Goal: Find specific page/section: Find specific page/section

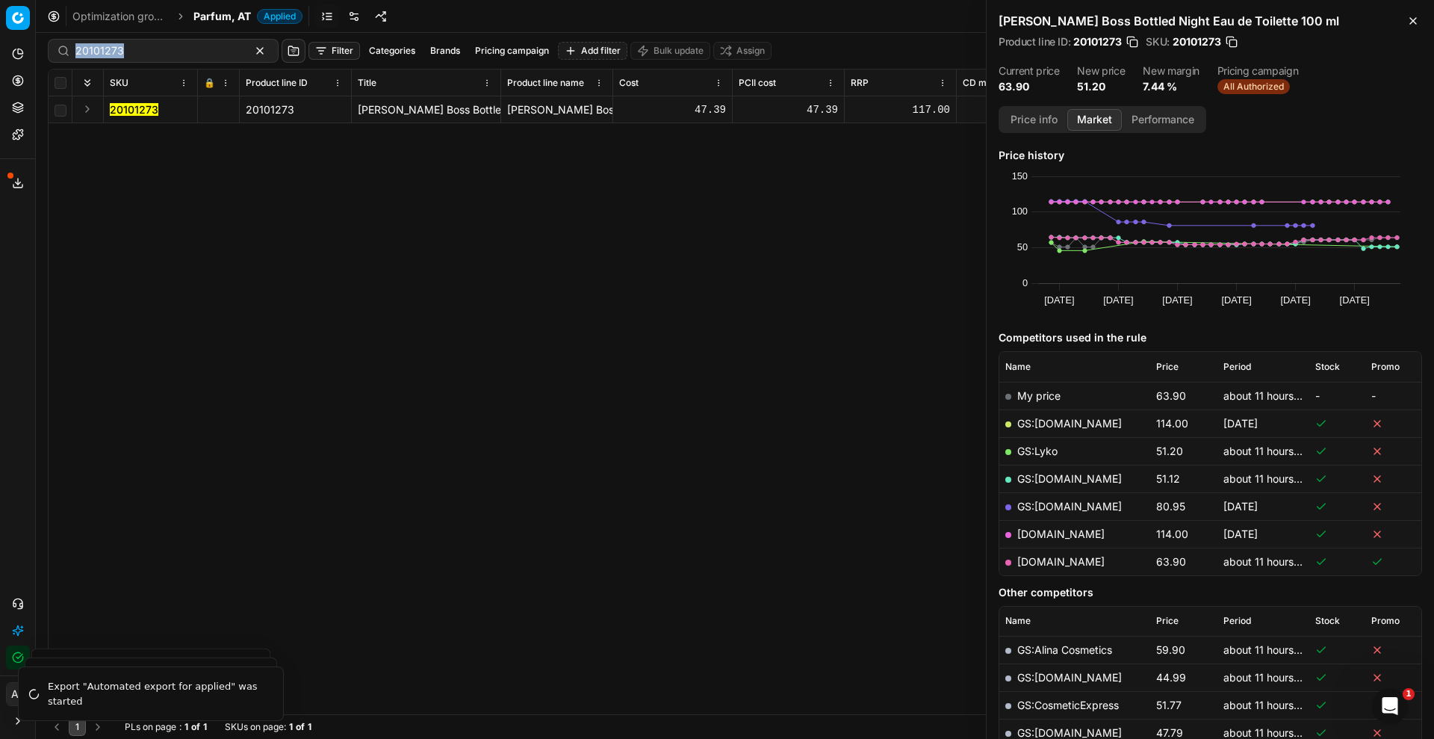
drag, startPoint x: 208, startPoint y: 38, endPoint x: 84, endPoint y: 67, distance: 127.3
click at [84, 67] on div "20101273 Filter Categories Brands Pricing campaign Add filter Bulk update Assign" at bounding box center [735, 51] width 1374 height 36
click at [221, 30] on div "Optimization groups Parfum, AT Applied Discard Download report" at bounding box center [735, 16] width 1398 height 33
click at [243, 7] on div "Optimization groups Parfum, AT Applied Discard Download report" at bounding box center [735, 16] width 1398 height 33
click at [238, 20] on span "Parfum, AT" at bounding box center [222, 16] width 58 height 15
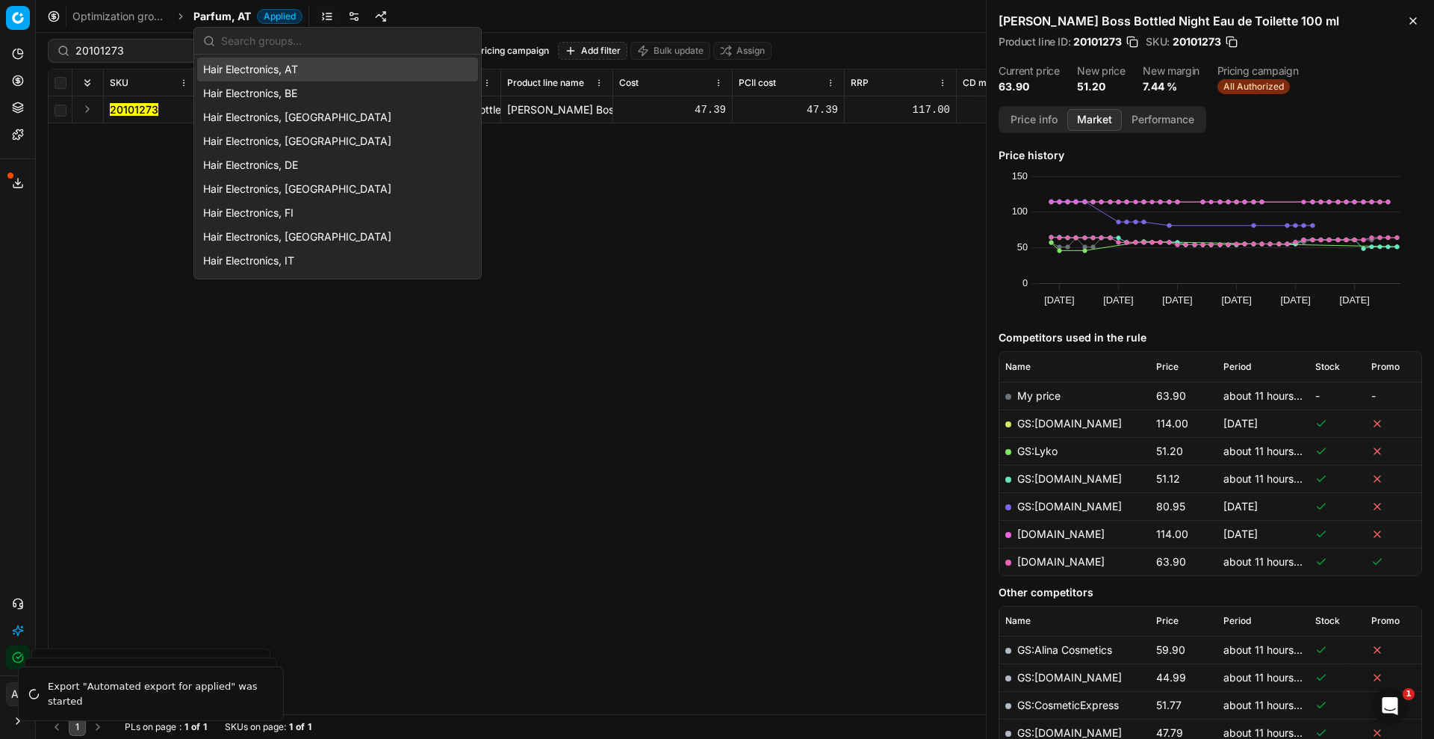
click at [285, 52] on input "text" at bounding box center [346, 41] width 251 height 30
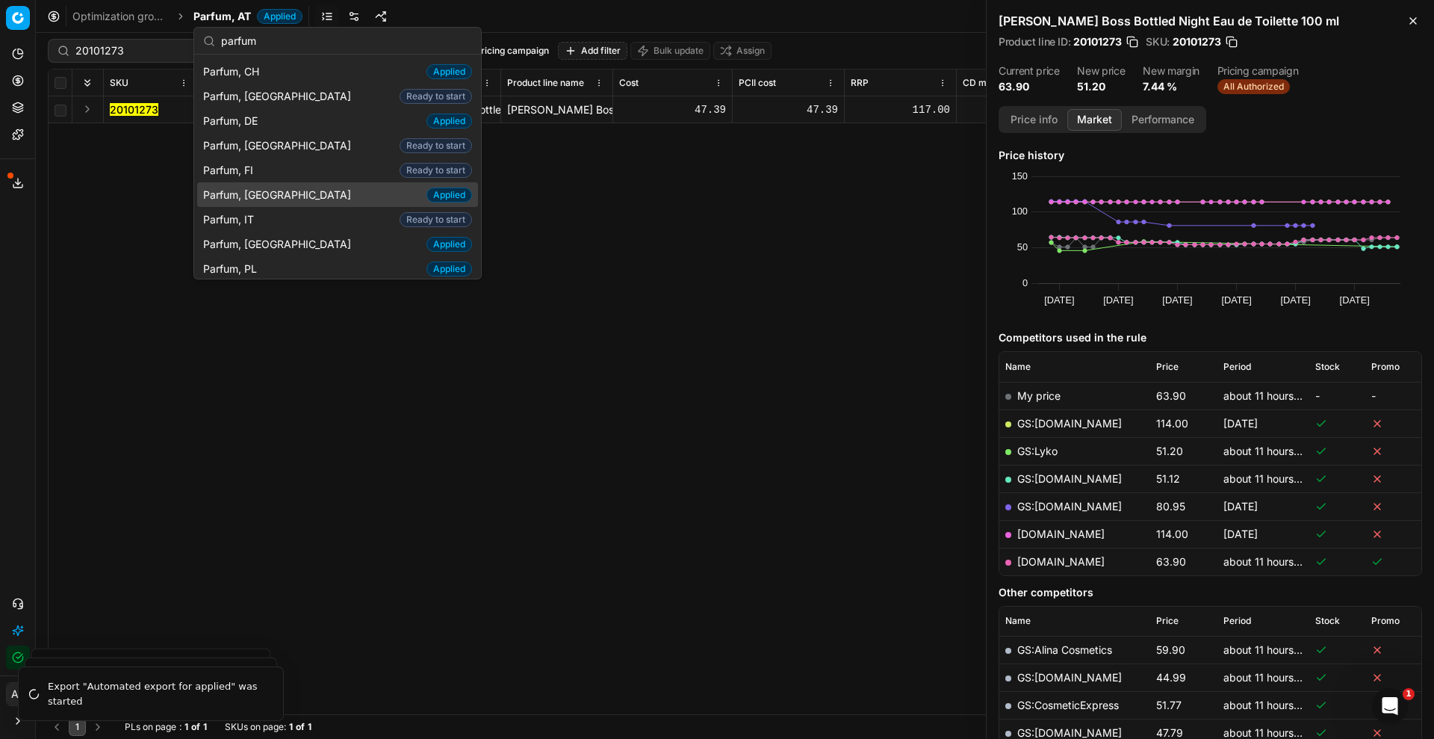
scroll to position [55, 0]
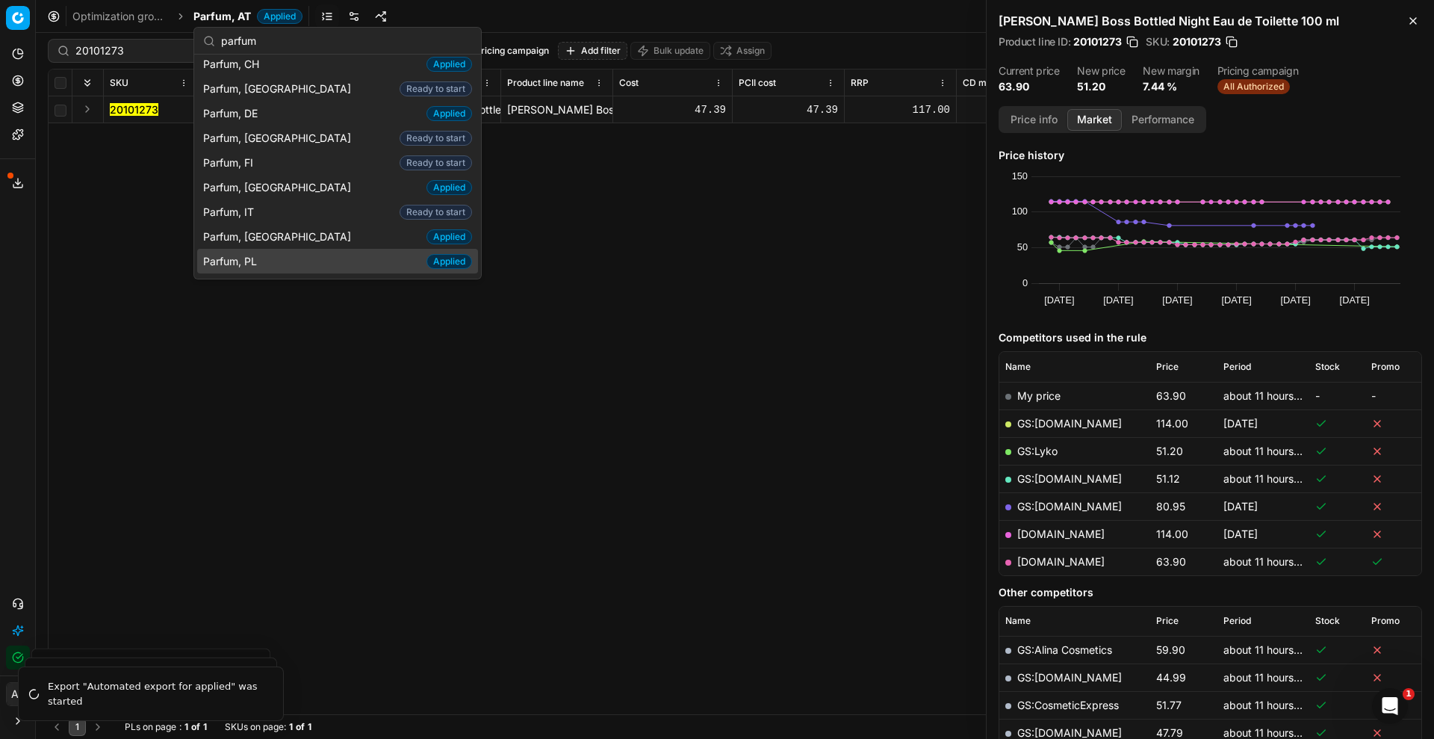
type input "parfum"
click at [258, 269] on div "Parfum, PL Applied" at bounding box center [337, 261] width 281 height 25
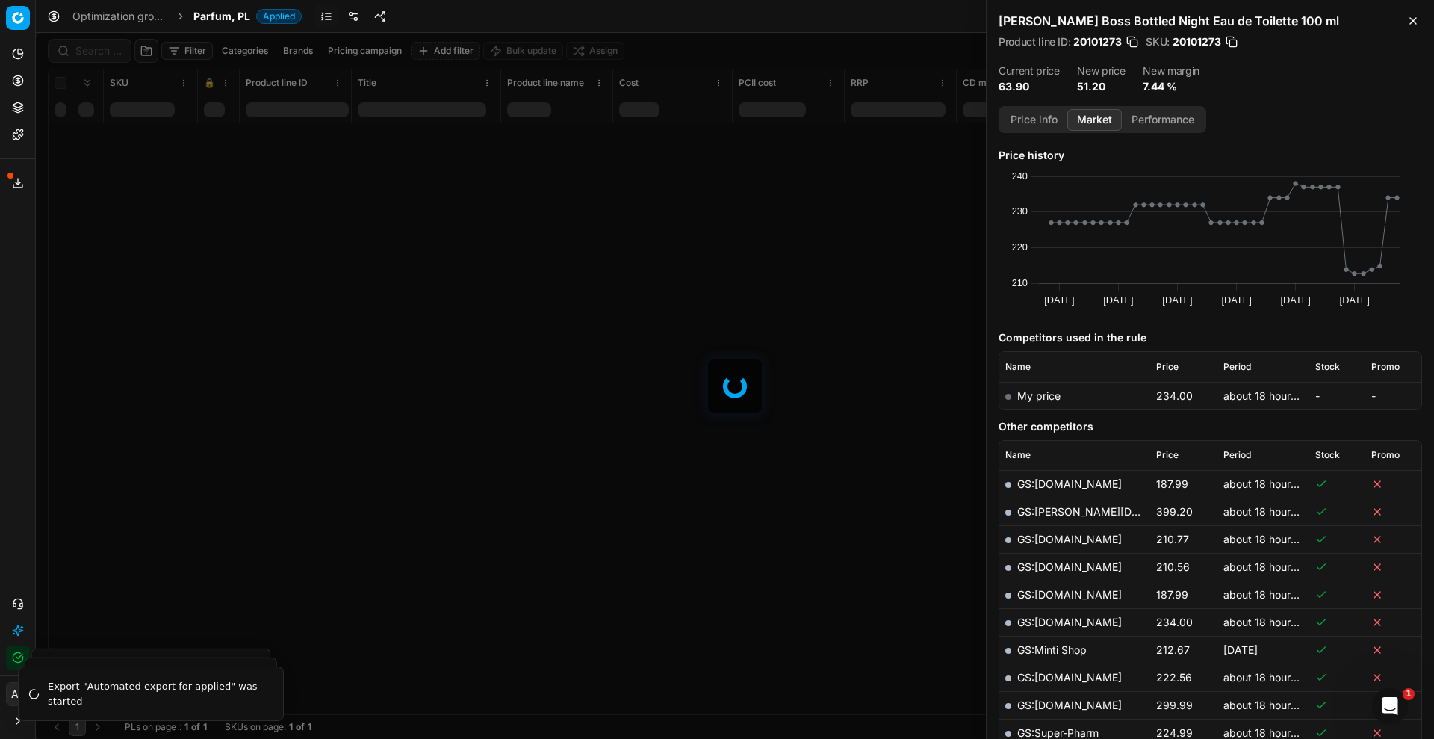
click at [102, 55] on div at bounding box center [735, 386] width 1398 height 706
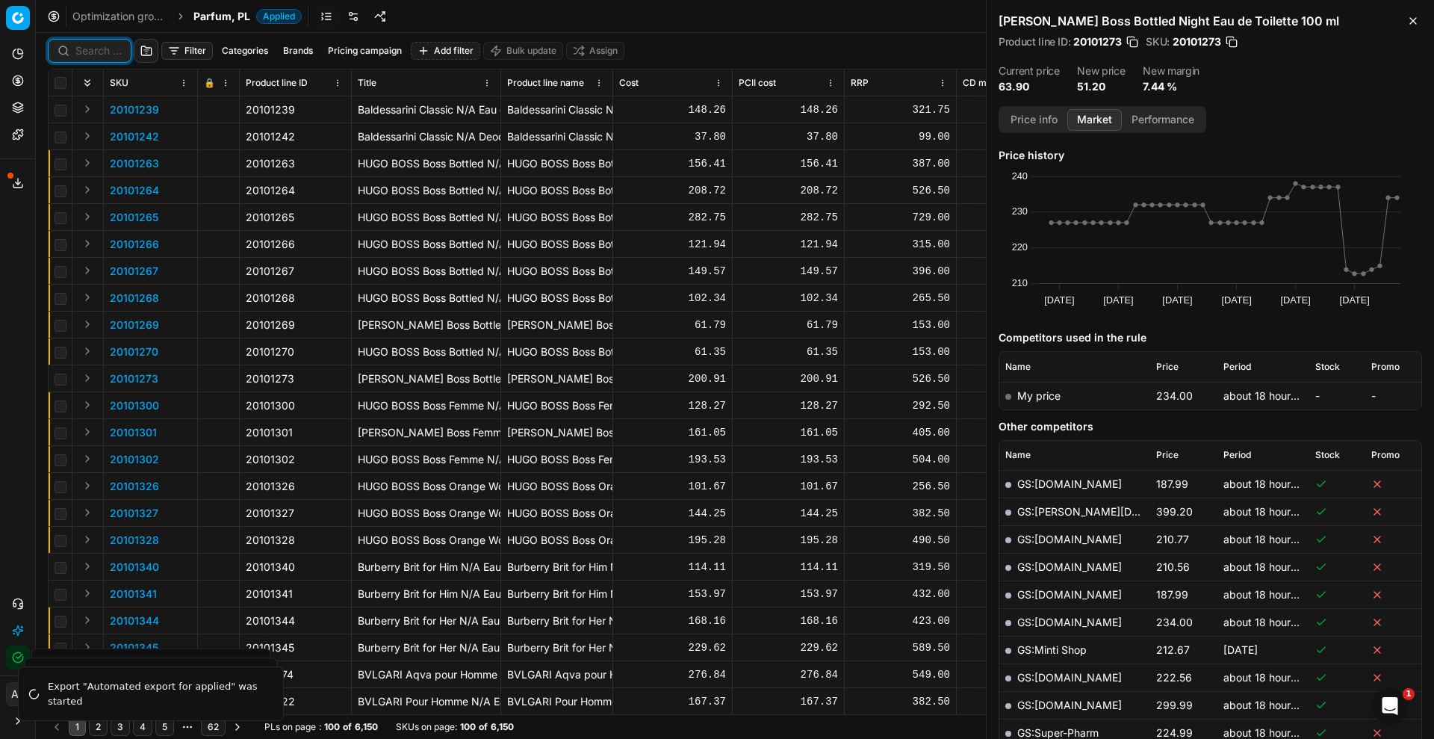
click at [104, 55] on input at bounding box center [98, 50] width 46 height 15
paste input "90001682-0002390"
type input "90001682-0002390"
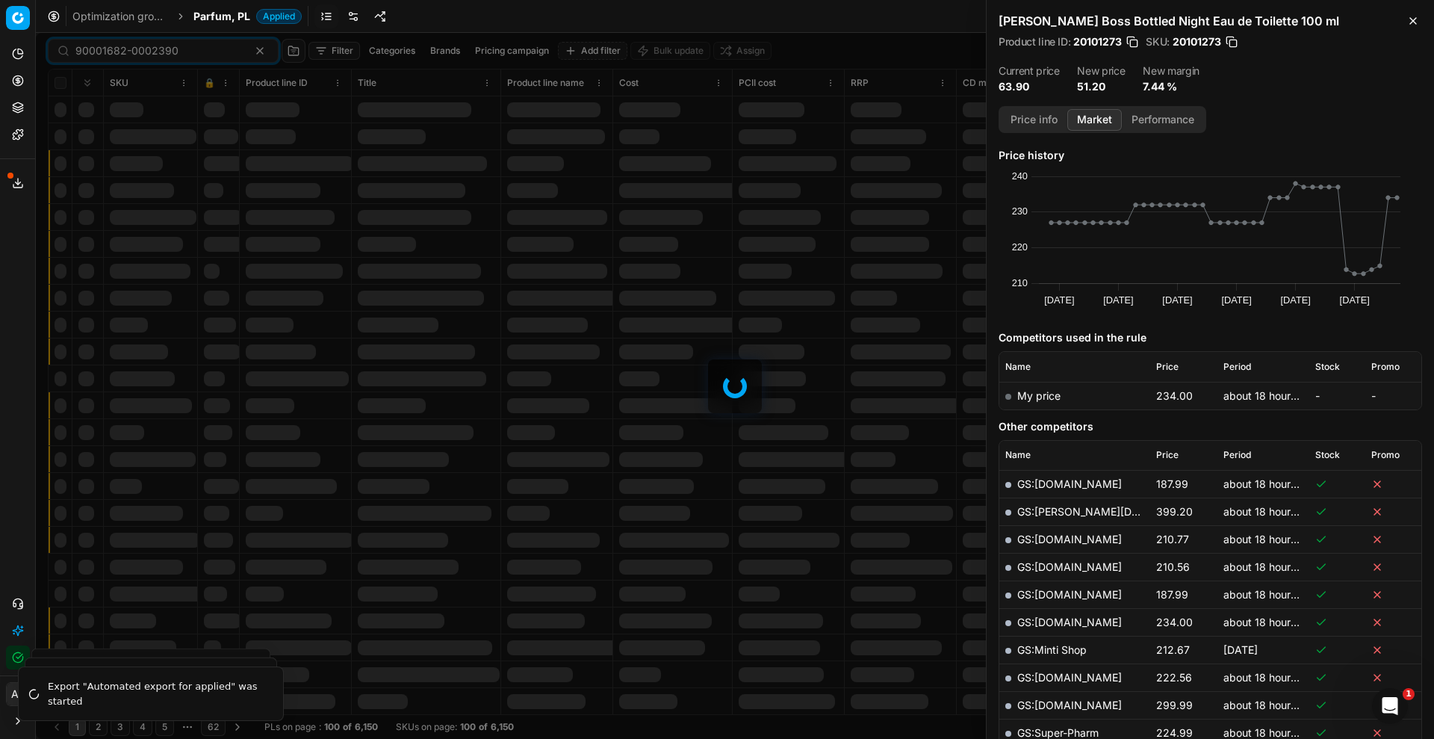
click at [184, 46] on div at bounding box center [735, 386] width 1398 height 706
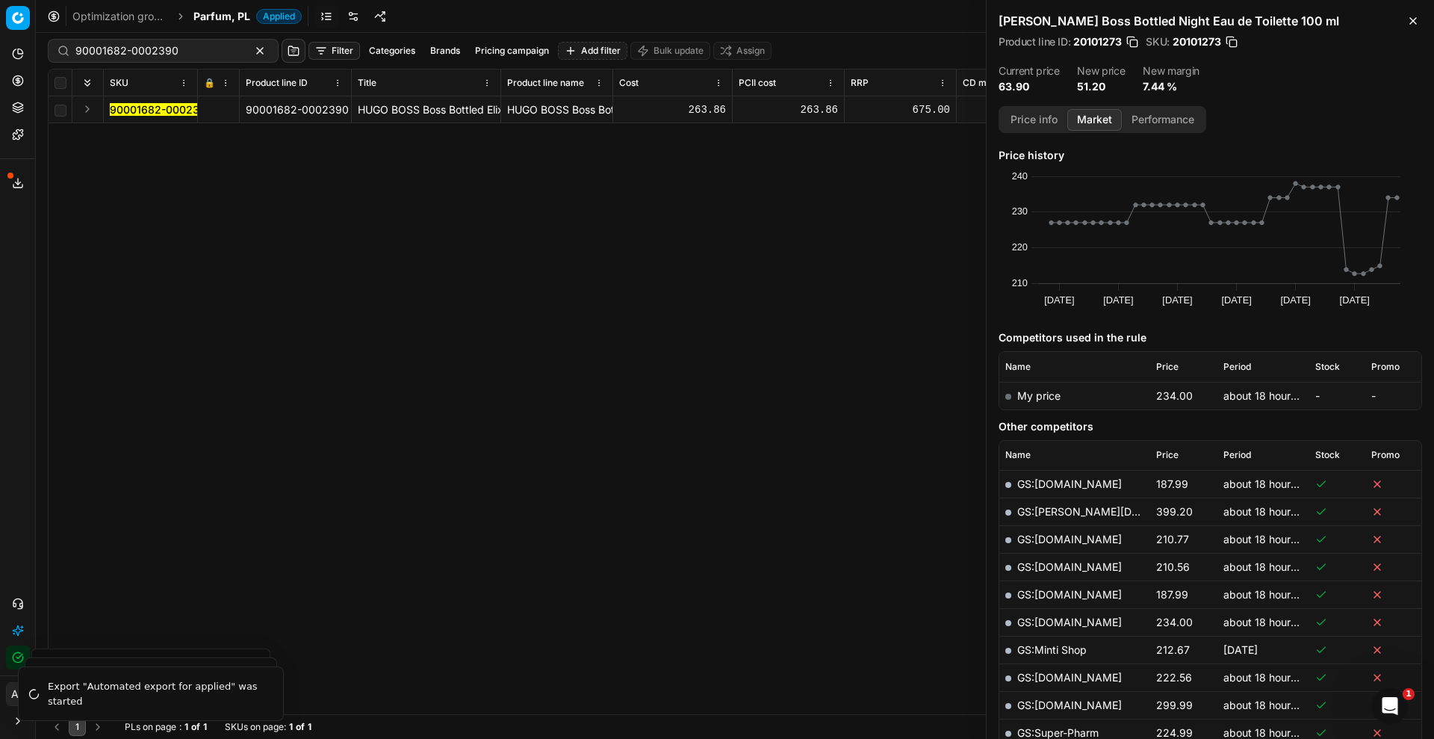
click at [149, 102] on span "90001682-0002390" at bounding box center [161, 109] width 103 height 15
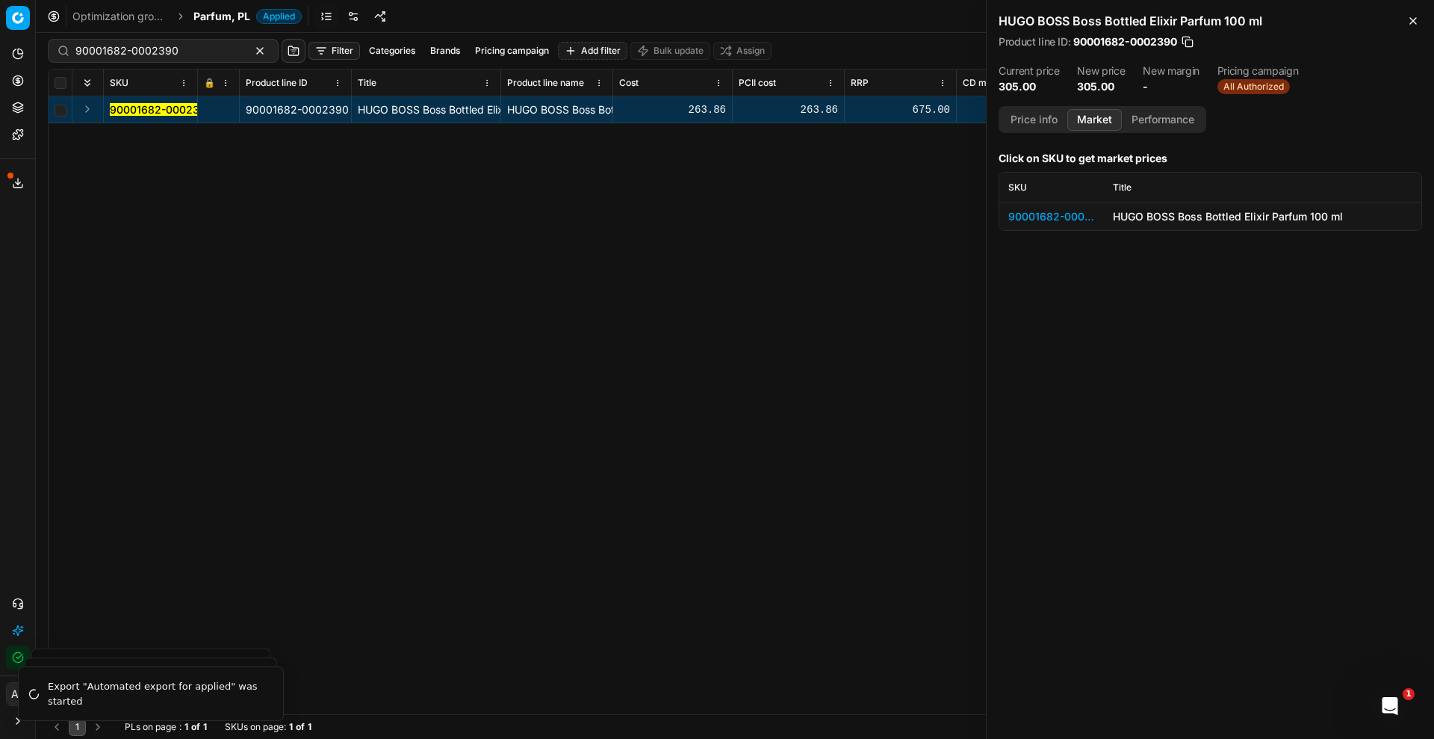
click at [1065, 211] on div "90001682-0002390" at bounding box center [1051, 216] width 87 height 15
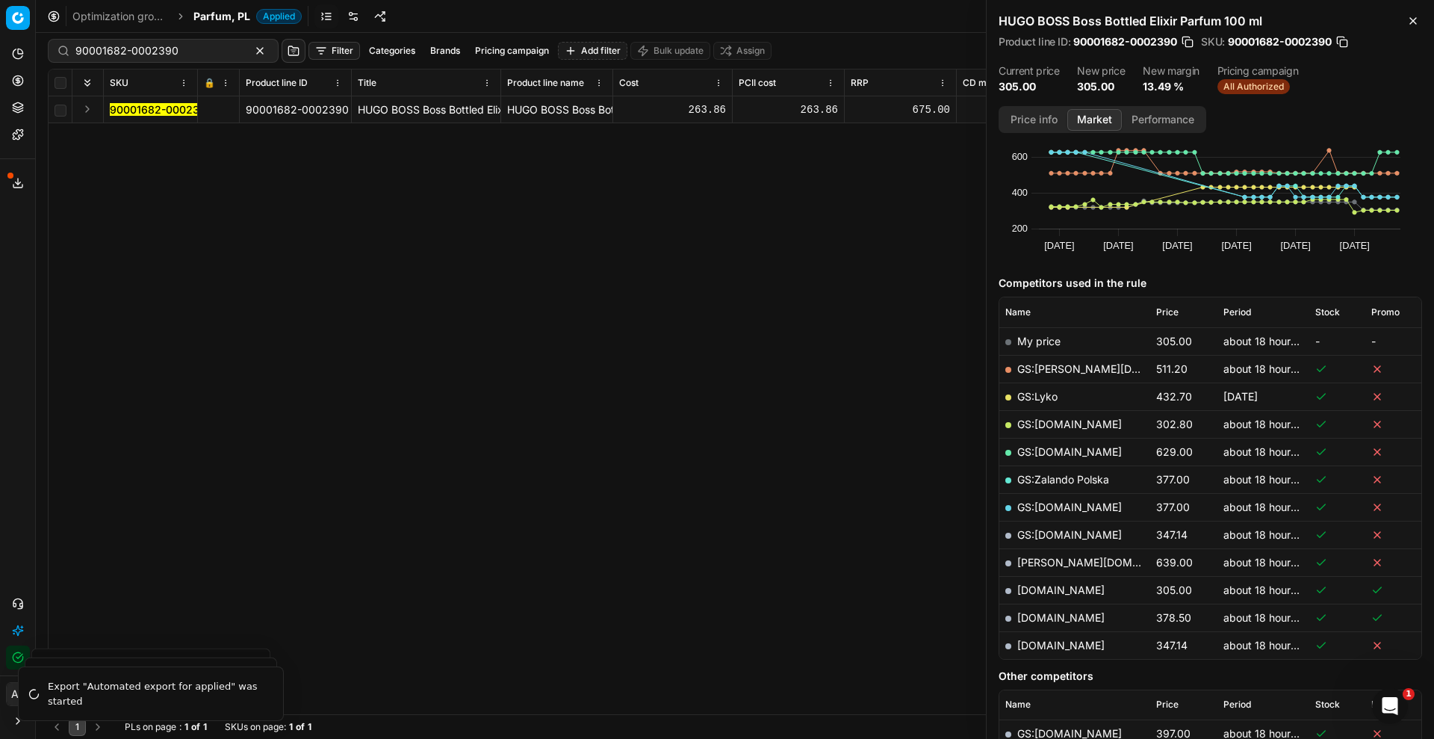
scroll to position [56, 0]
click at [1059, 591] on link "[DOMAIN_NAME]" at bounding box center [1060, 588] width 87 height 13
